Goal: Find specific page/section: Find specific page/section

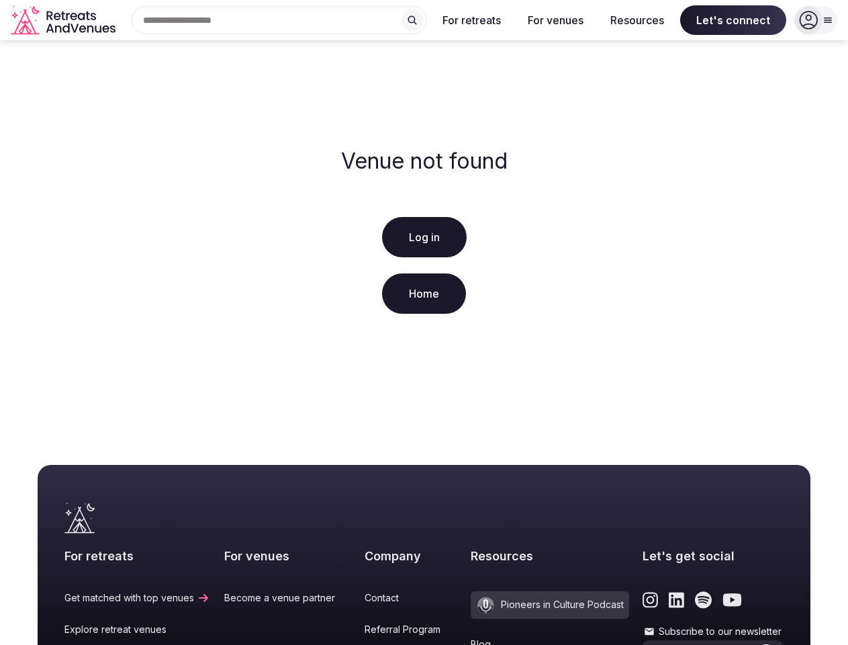
click at [424, 322] on div "Venue not found Log in Home" at bounding box center [424, 233] width 848 height 387
click at [279, 20] on div "Search Popular Destinations [GEOGRAPHIC_DATA], [GEOGRAPHIC_DATA] [GEOGRAPHIC_DA…" at bounding box center [274, 20] width 306 height 28
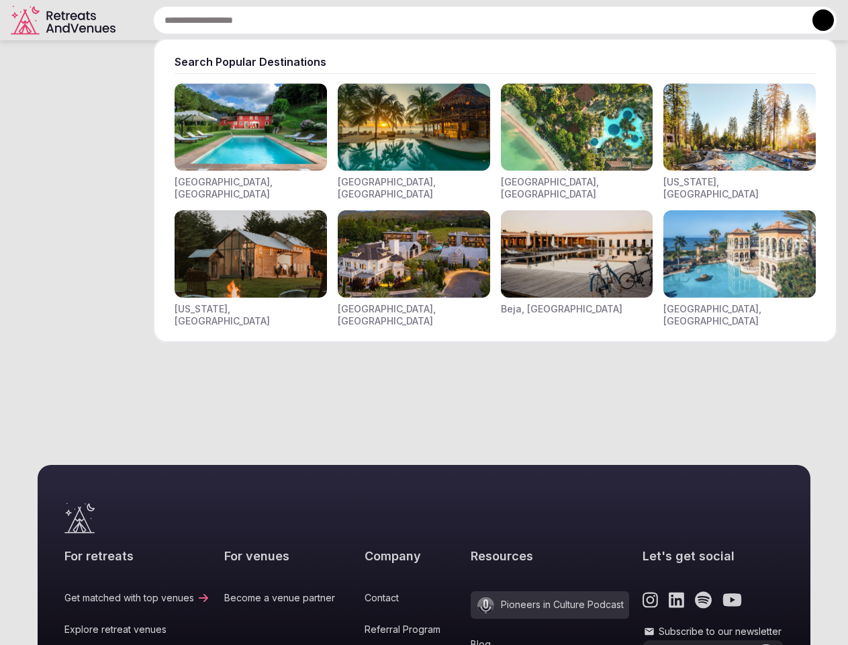
click at [412, 20] on input "text" at bounding box center [495, 20] width 684 height 28
click at [472, 20] on input "text" at bounding box center [495, 20] width 684 height 28
click at [555, 20] on input "text" at bounding box center [495, 20] width 684 height 28
click at [637, 20] on input "text" at bounding box center [495, 20] width 684 height 28
click at [733, 20] on input "text" at bounding box center [495, 20] width 684 height 28
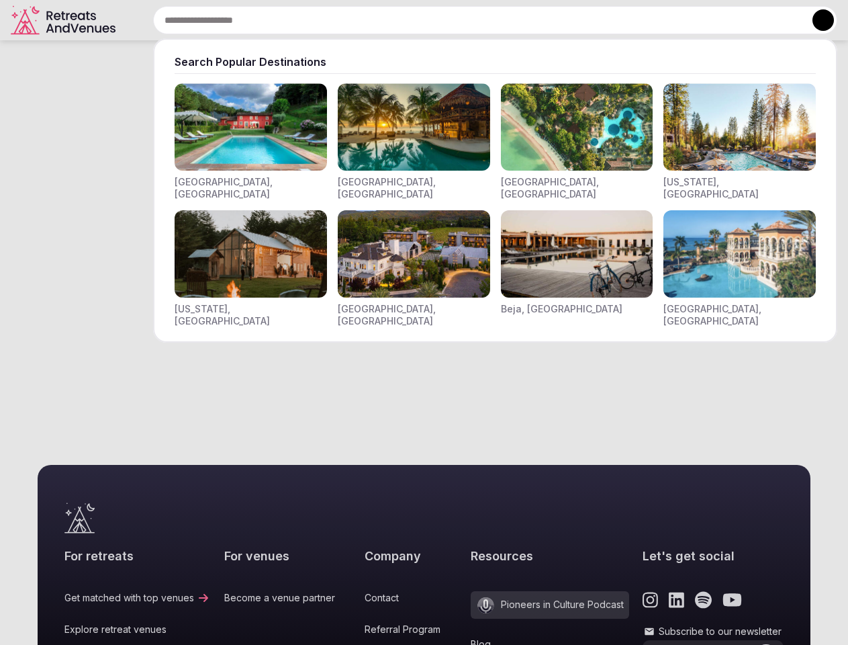
click at [816, 20] on button at bounding box center [822, 19] width 21 height 21
